Goal: Navigation & Orientation: Understand site structure

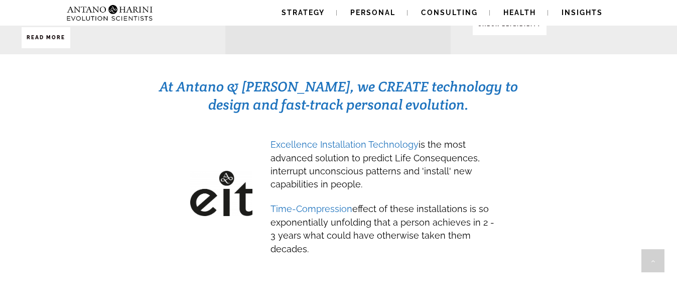
scroll to position [482, 0]
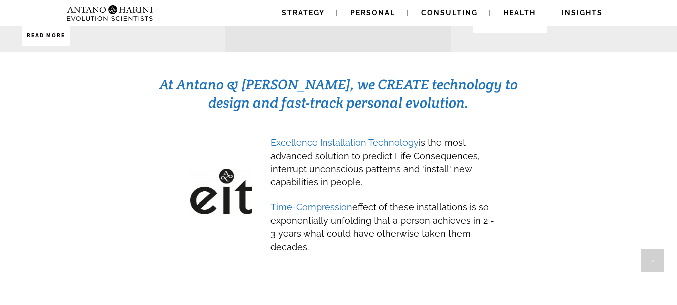
click at [171, 88] on h3 "At Antano & Harini, we CREATE technology to design and fast-track personal evol…" at bounding box center [339, 93] width 360 height 36
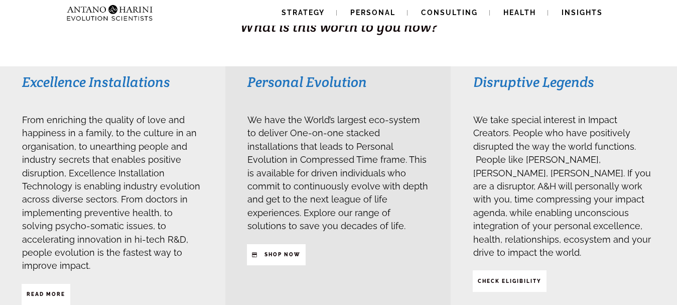
scroll to position [224, 0]
click at [304, 15] on span "Strategy" at bounding box center [303, 13] width 43 height 8
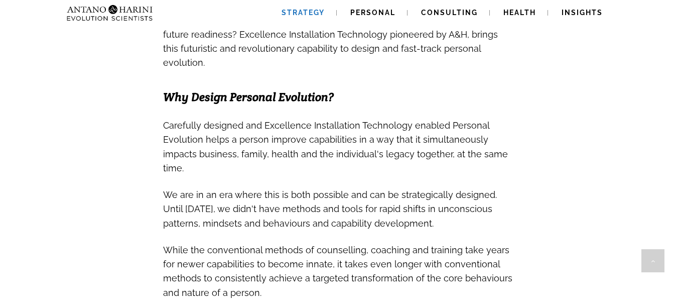
scroll to position [602, 0]
click at [394, 16] on span "Personal" at bounding box center [372, 13] width 45 height 8
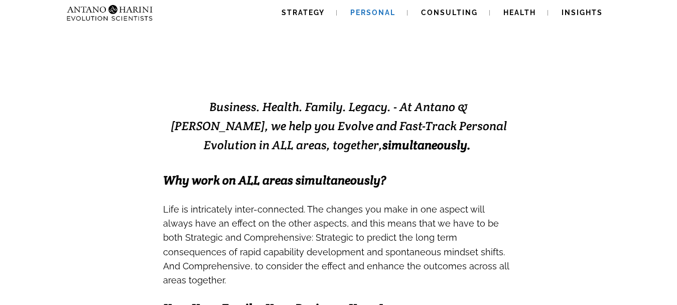
scroll to position [158, 0]
click at [450, 16] on span "Consulting" at bounding box center [449, 13] width 57 height 8
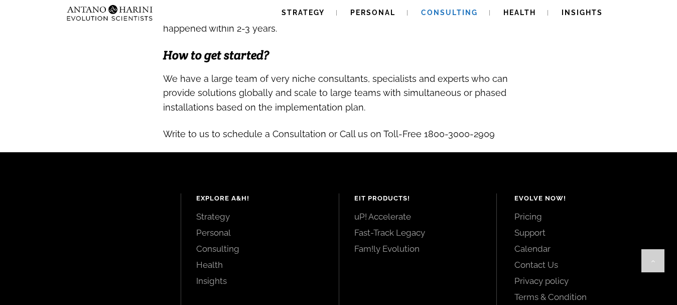
scroll to position [1102, 0]
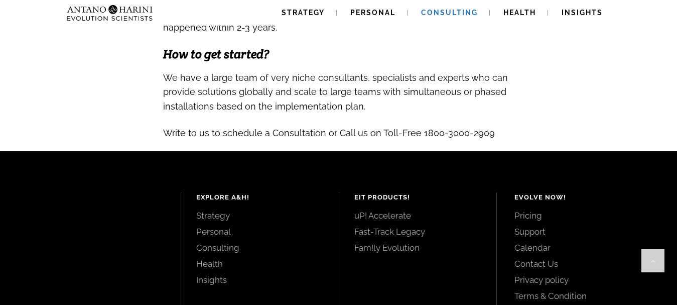
click at [574, 151] on div "Explore A&H! Strategy Personal Consulting Health Insights EIT Products! uP! Acc…" at bounding box center [338, 247] width 677 height 193
click at [526, 194] on div "Evolve Now! Pricing Support Calendar Contact Us Privacy policy Terms & Condition" at bounding box center [584, 246] width 140 height 109
click at [528, 210] on link "Pricing" at bounding box center [584, 215] width 140 height 11
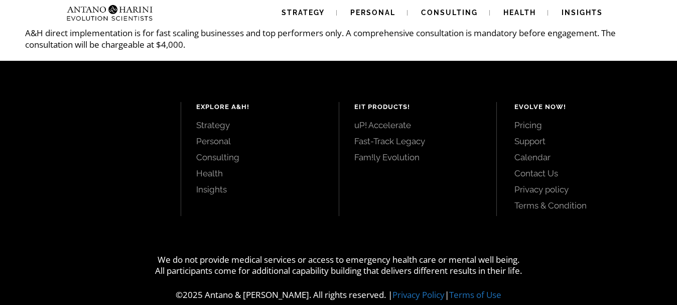
scroll to position [265, 0]
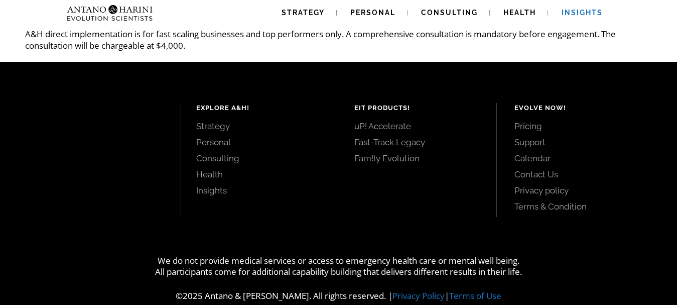
click at [576, 13] on span "Insights" at bounding box center [582, 13] width 41 height 8
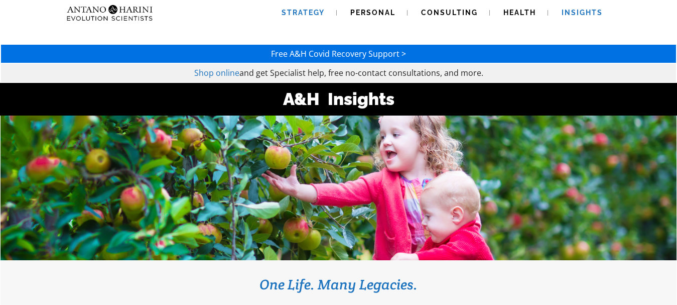
click at [314, 19] on link "Strategy" at bounding box center [303, 13] width 67 height 26
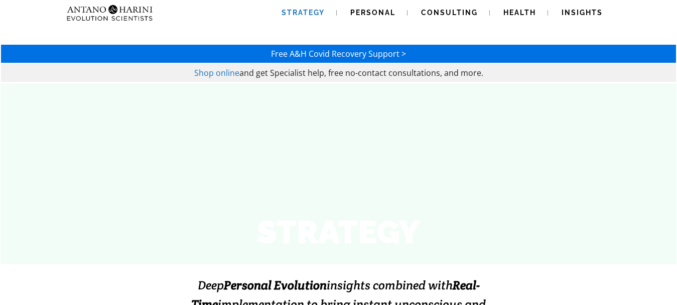
click at [94, 12] on img at bounding box center [90, 13] width 54 height 26
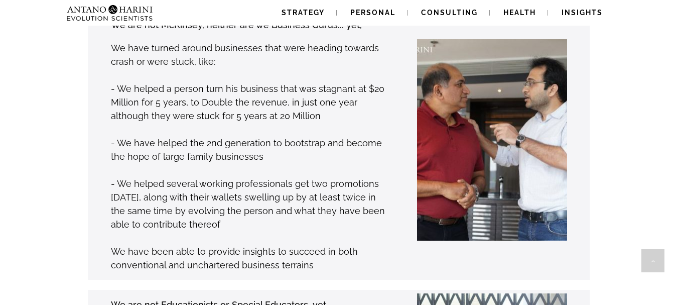
scroll to position [1140, 0]
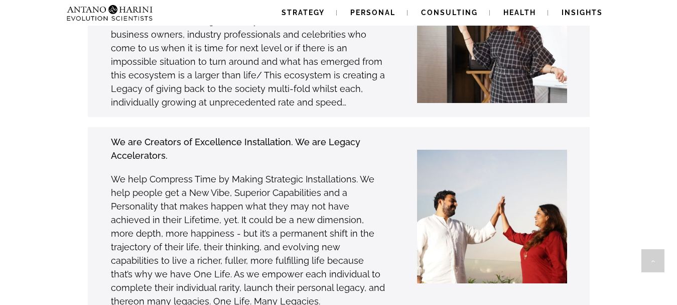
scroll to position [2910, 0]
